Goal: Use online tool/utility: Utilize a website feature to perform a specific function

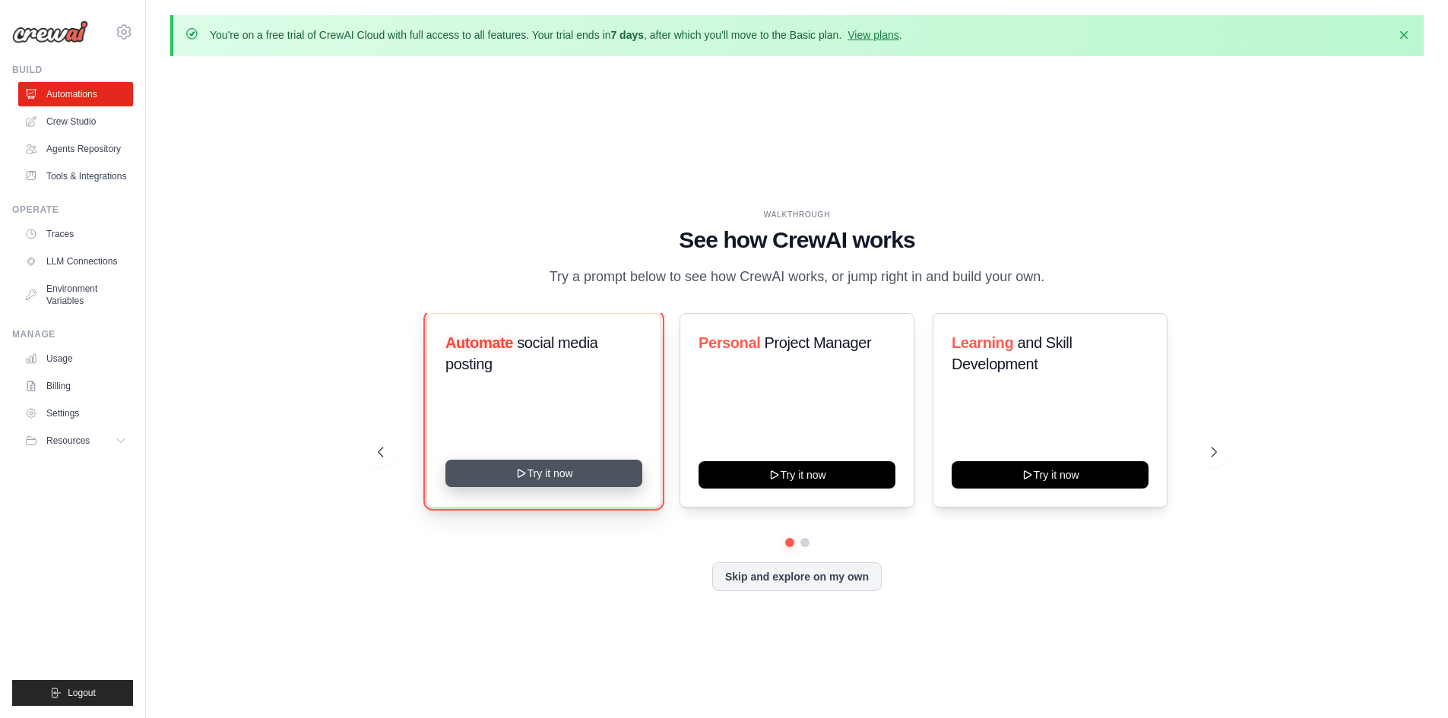
click at [586, 470] on button "Try it now" at bounding box center [543, 473] width 197 height 27
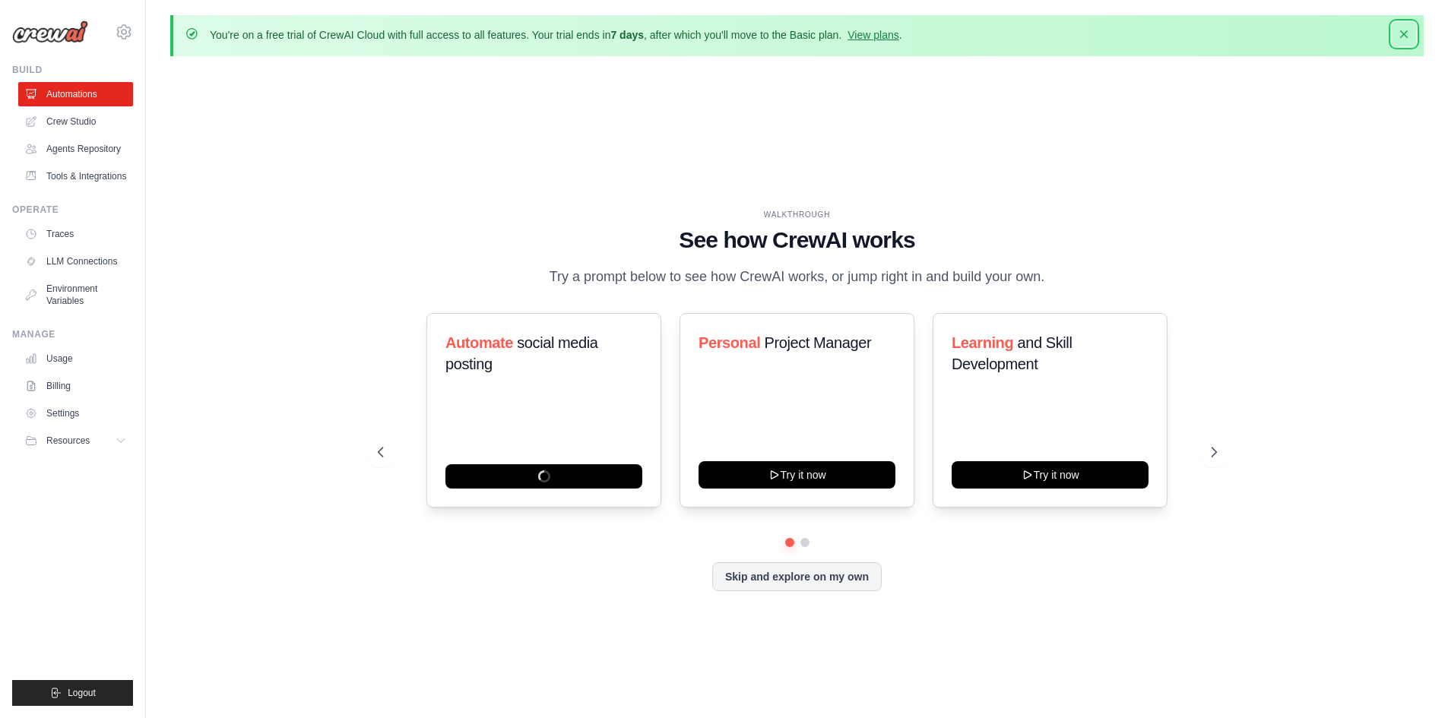
click at [1401, 29] on icon "button" at bounding box center [1403, 34] width 15 height 15
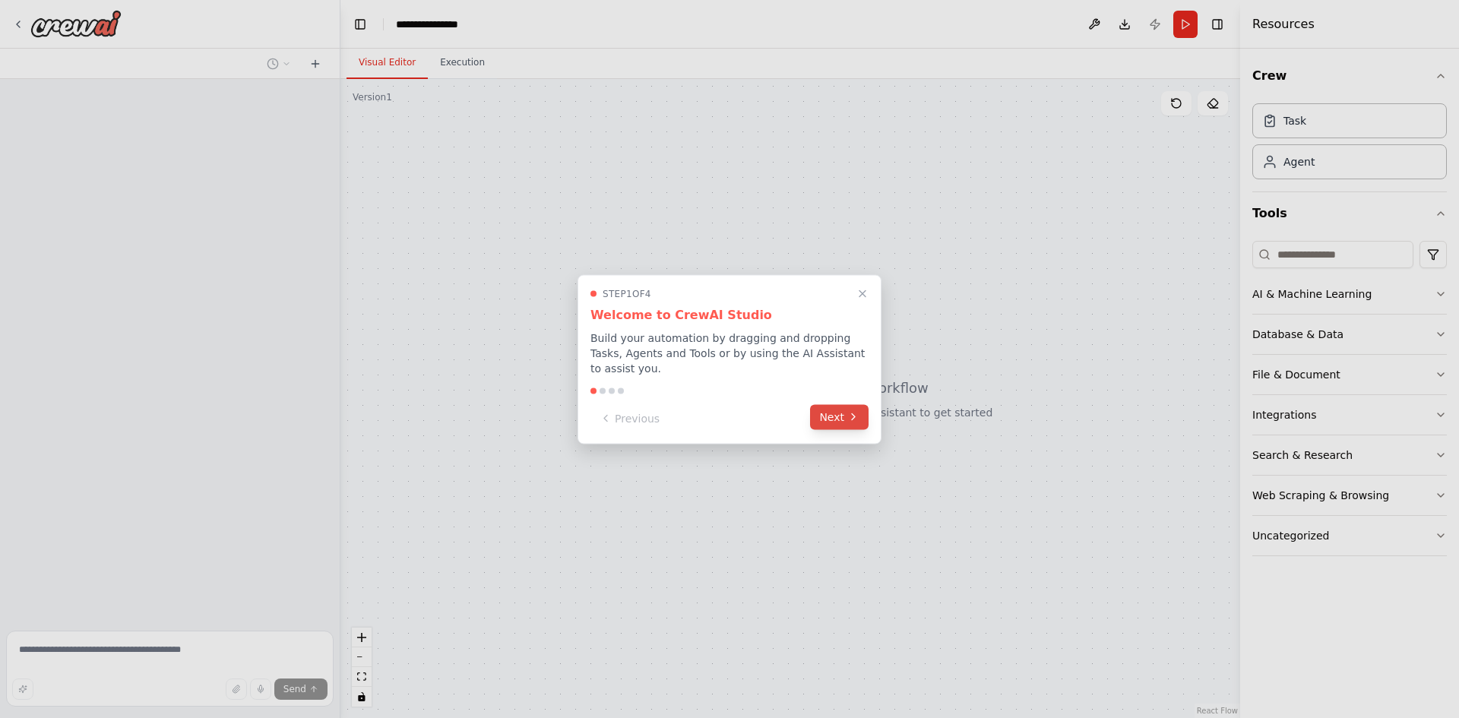
click at [826, 407] on button "Next" at bounding box center [839, 416] width 59 height 25
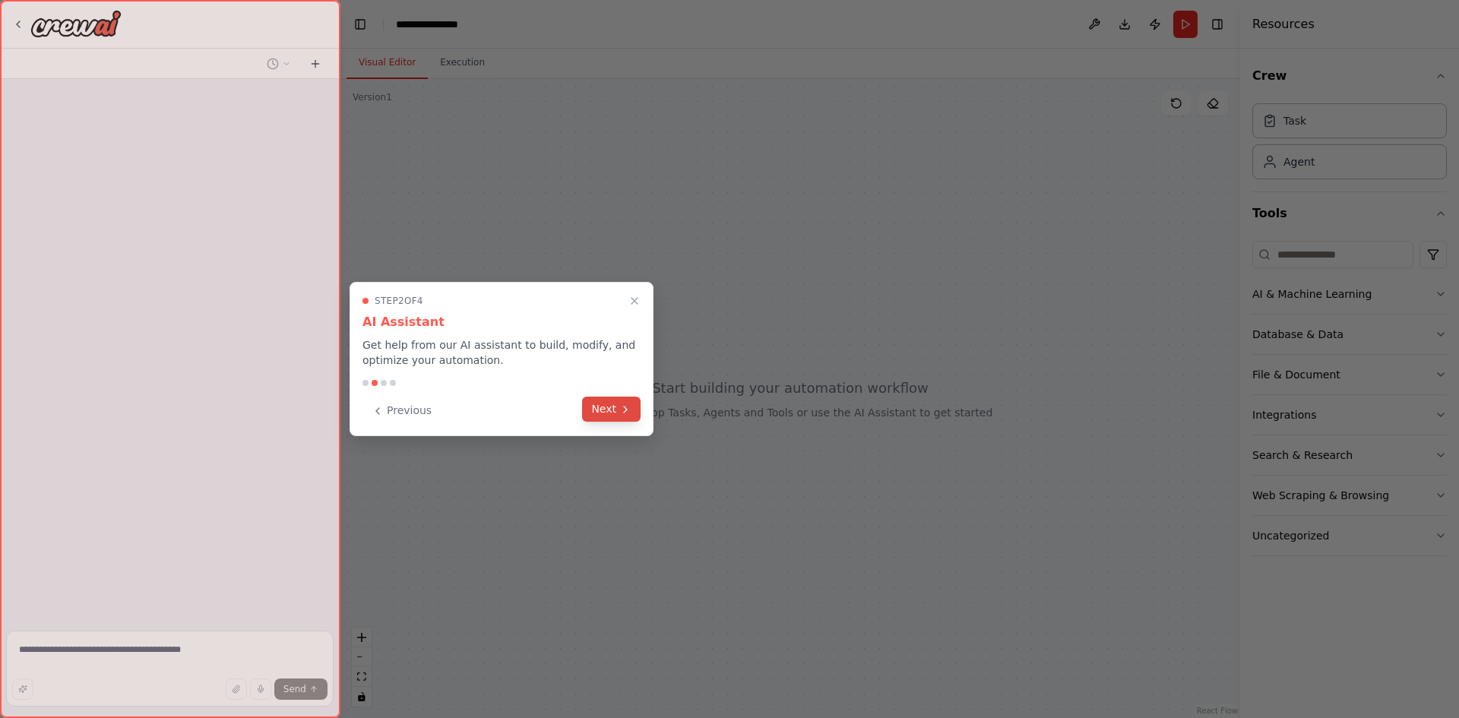
click at [617, 406] on button "Next" at bounding box center [611, 409] width 59 height 25
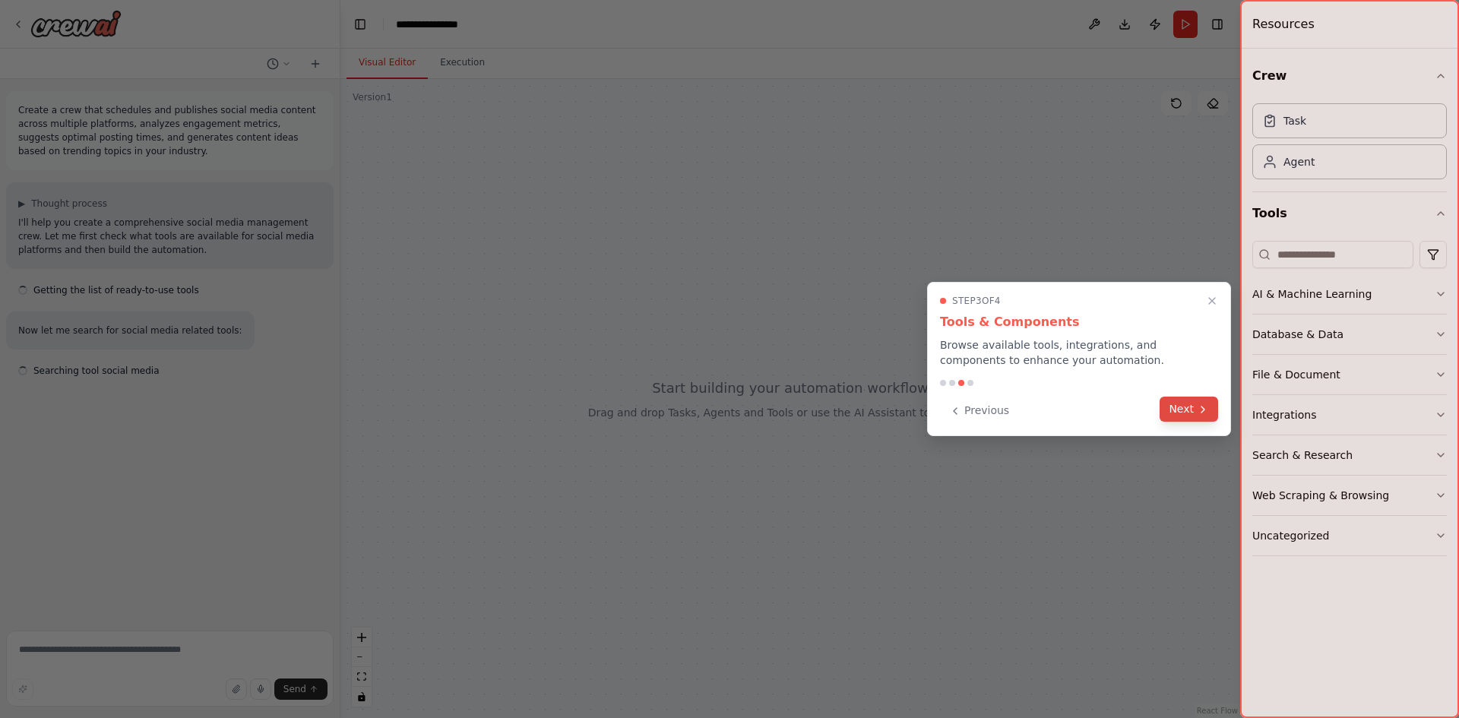
click at [1198, 410] on icon at bounding box center [1203, 410] width 12 height 12
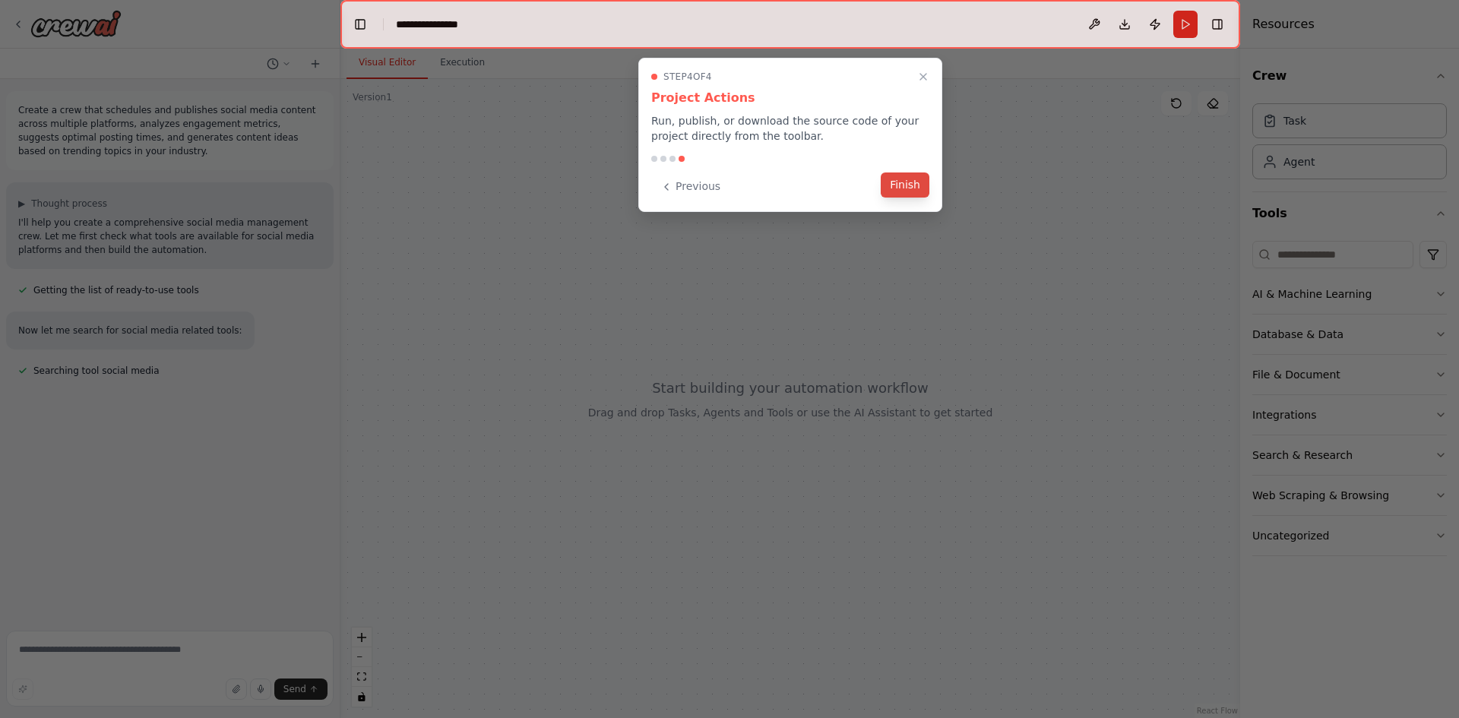
click at [914, 181] on button "Finish" at bounding box center [905, 185] width 49 height 25
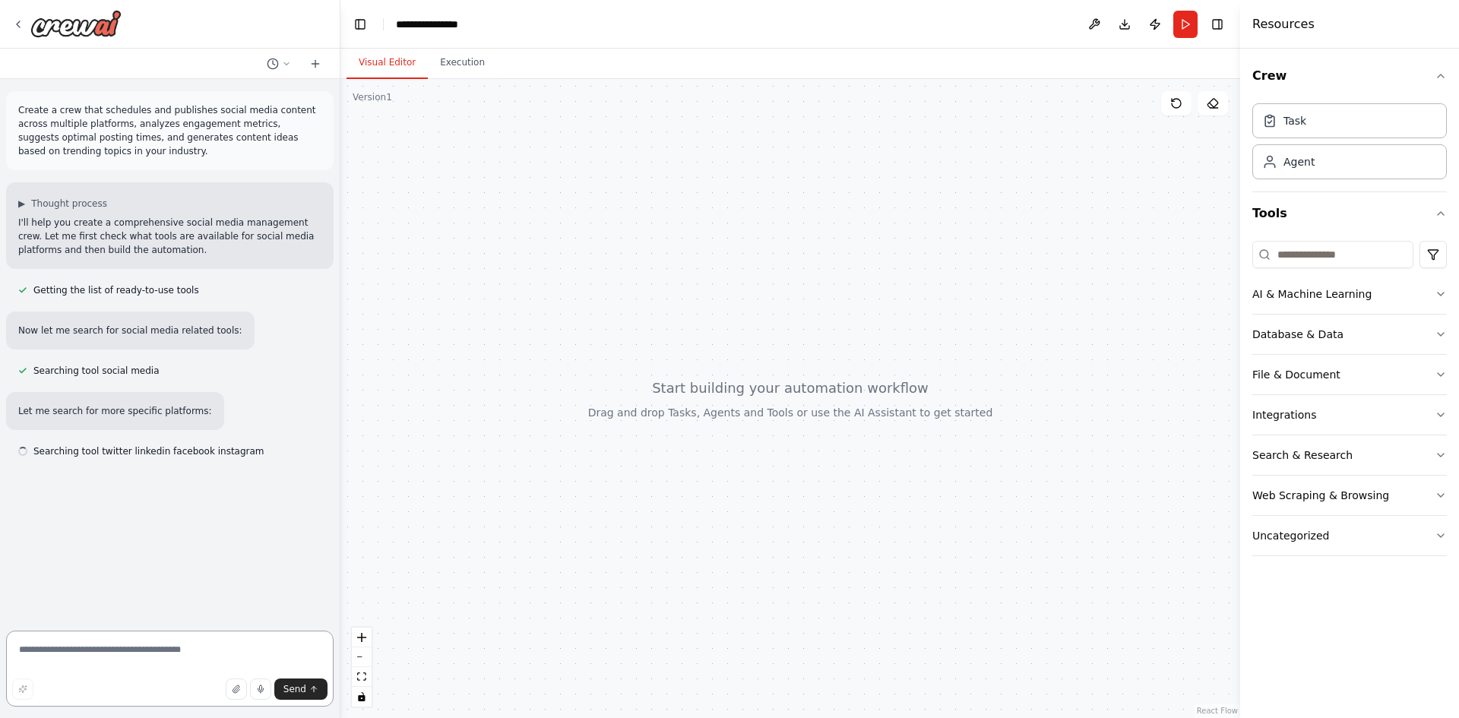
click at [156, 665] on textarea at bounding box center [170, 669] width 328 height 76
type textarea "********"
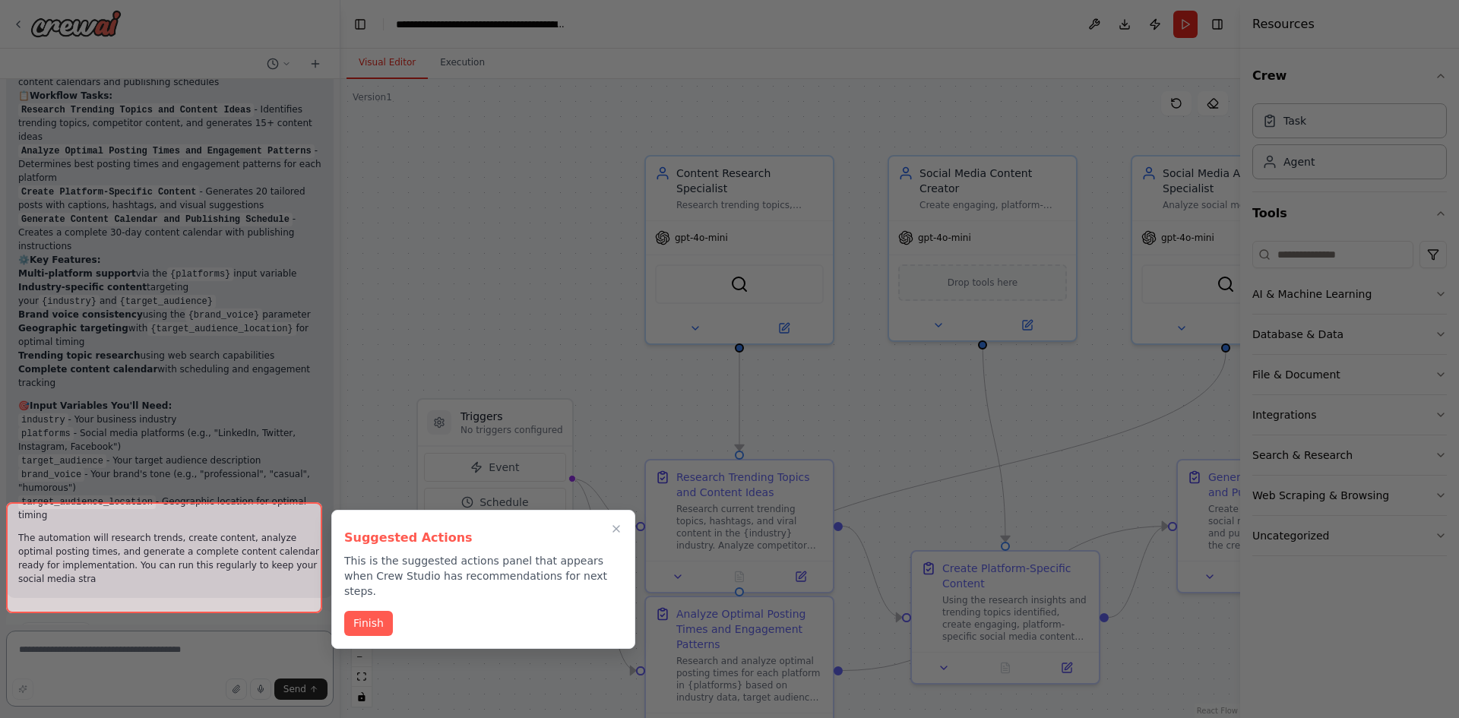
scroll to position [1539, 0]
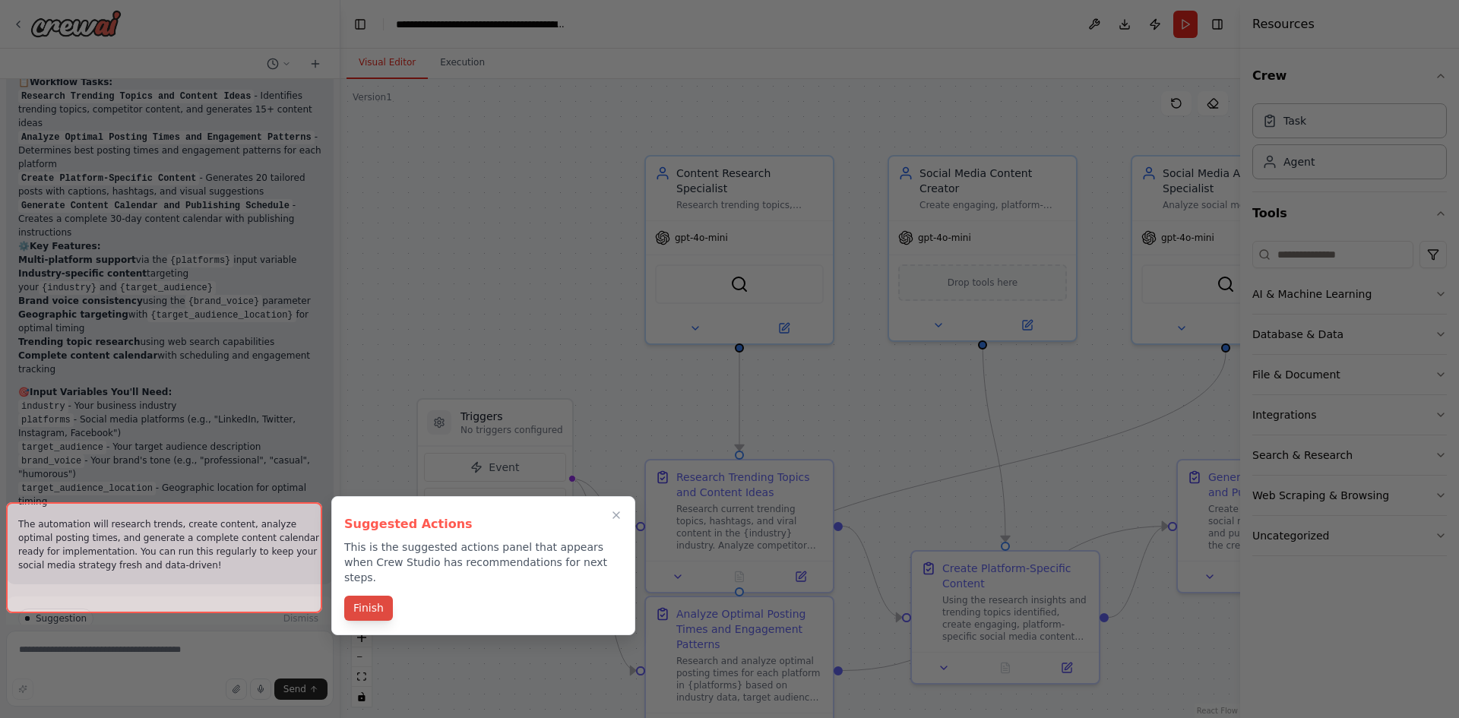
drag, startPoint x: 361, startPoint y: 576, endPoint x: 363, endPoint y: 588, distance: 12.3
click at [361, 578] on div "Suggested Actions This is the suggested actions panel that appears when Crew St…" at bounding box center [483, 565] width 304 height 139
click at [363, 596] on button "Finish" at bounding box center [368, 608] width 49 height 25
